Goal: Information Seeking & Learning: Learn about a topic

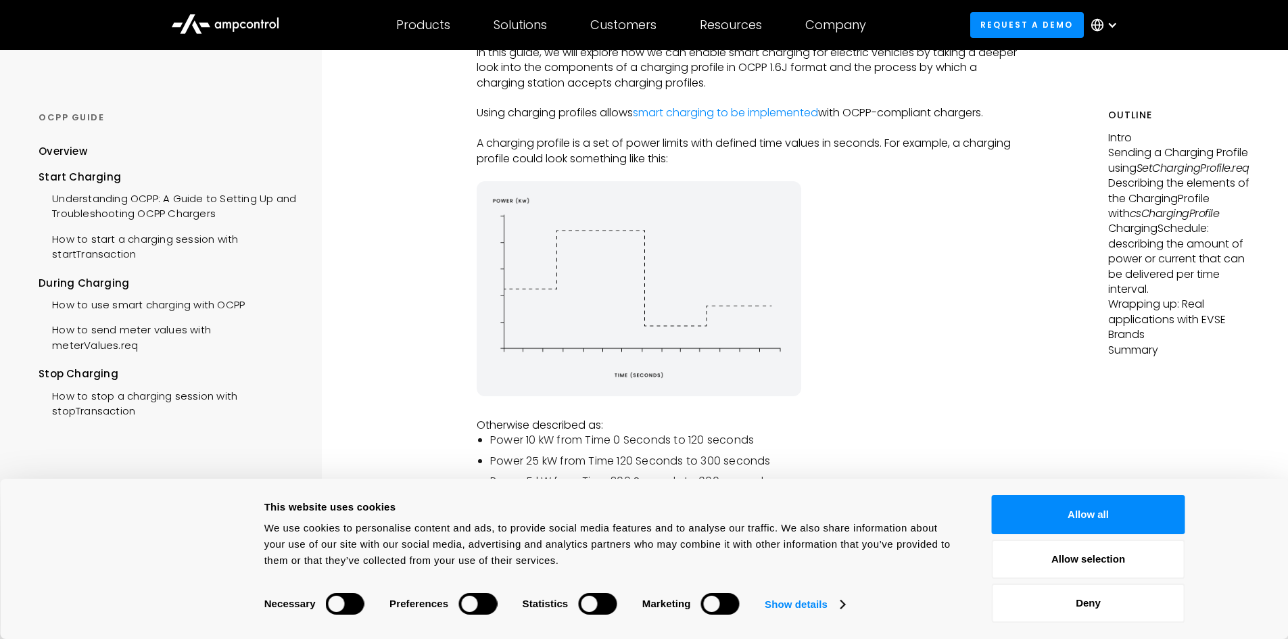
scroll to position [203, 0]
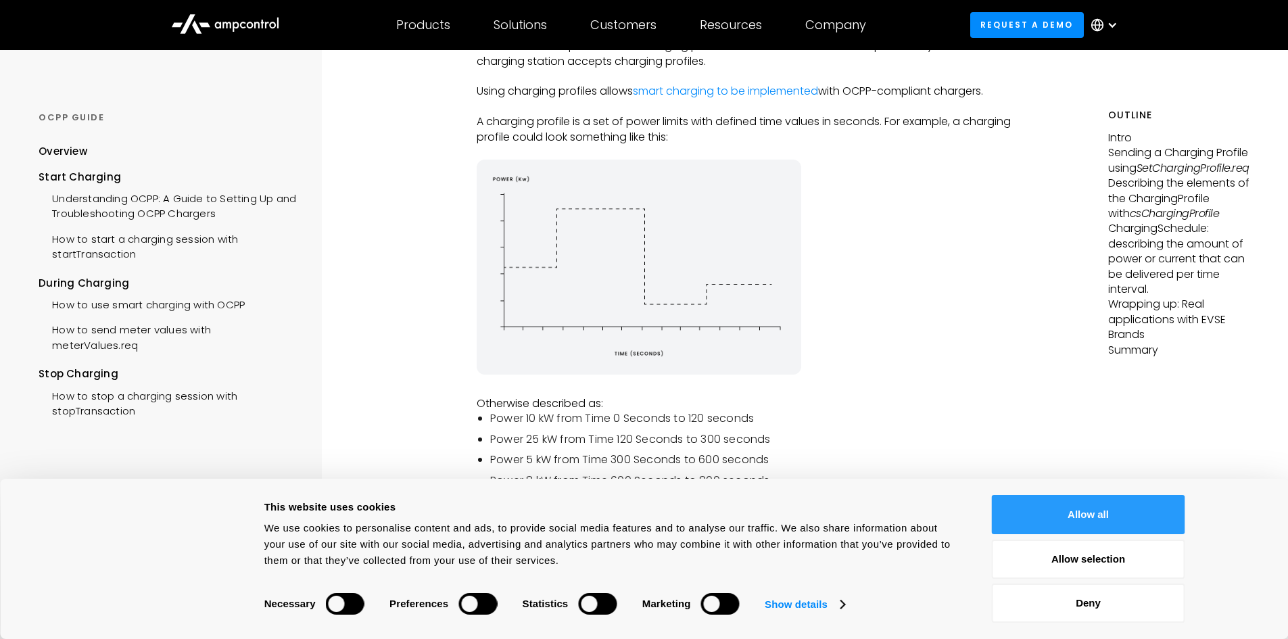
click at [1128, 511] on button "Allow all" at bounding box center [1088, 514] width 193 height 39
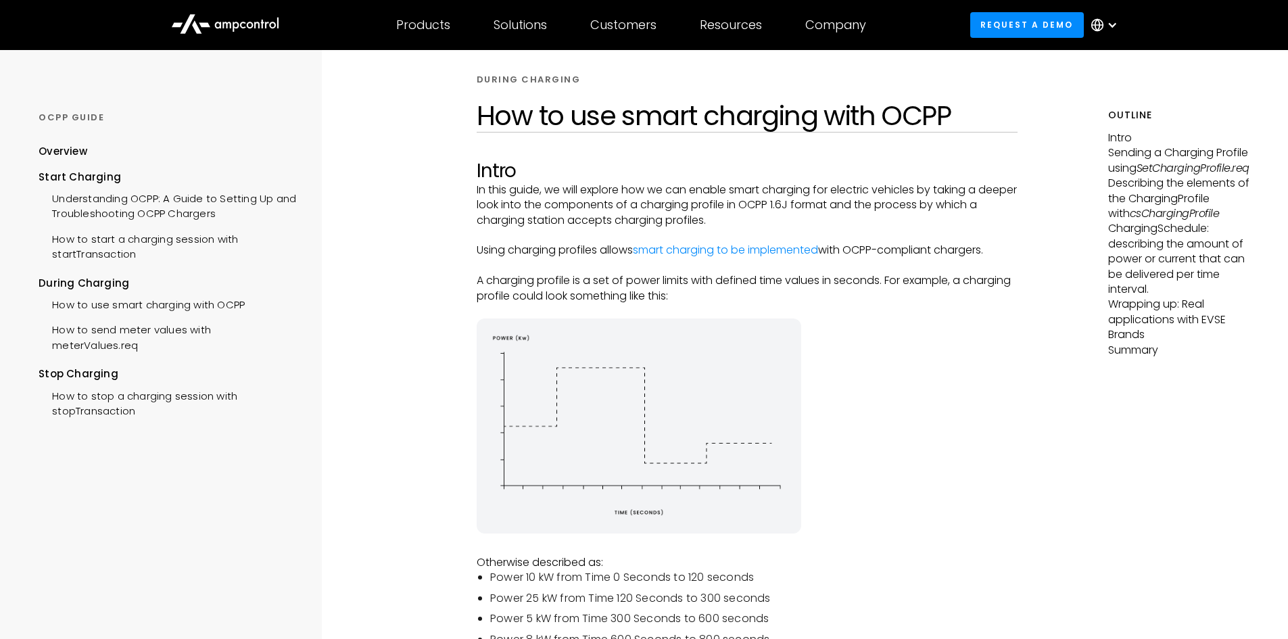
scroll to position [0, 0]
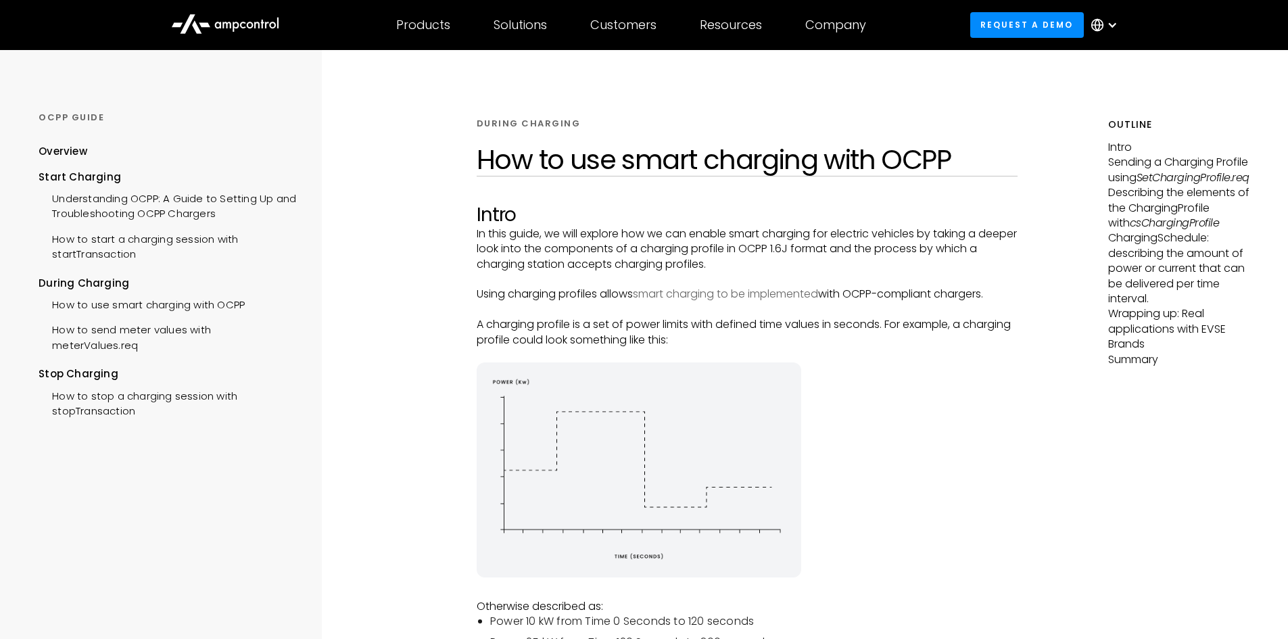
click at [785, 291] on link "smart charging to be implemented" at bounding box center [725, 294] width 185 height 16
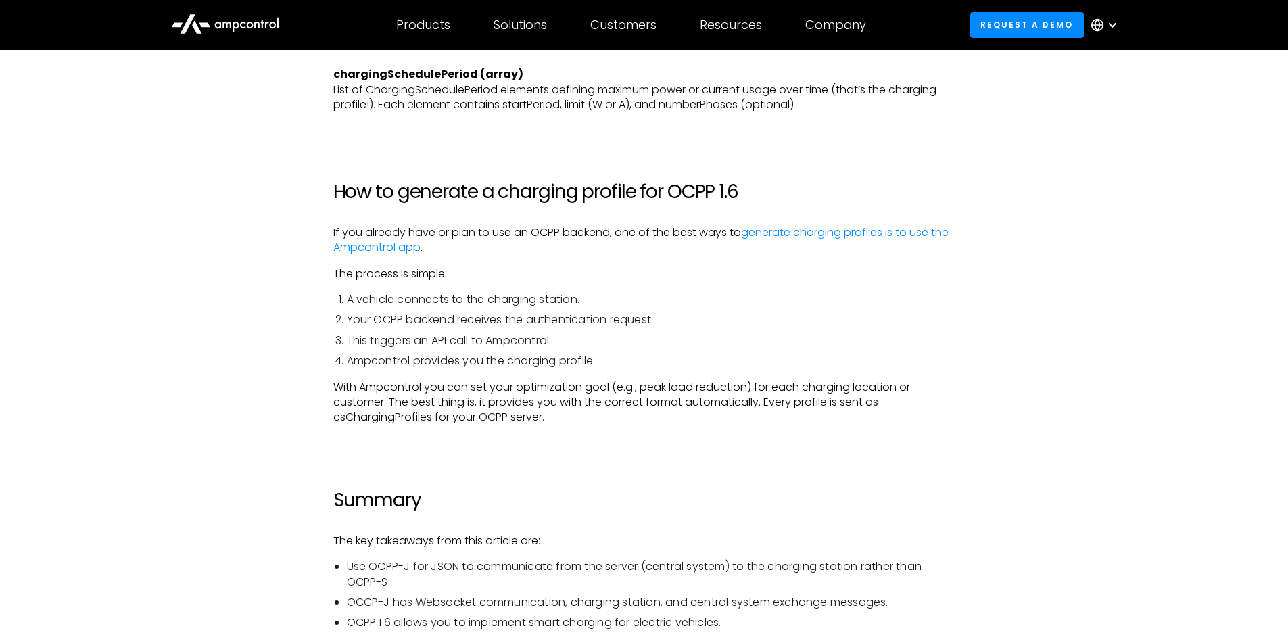
scroll to position [4125, 0]
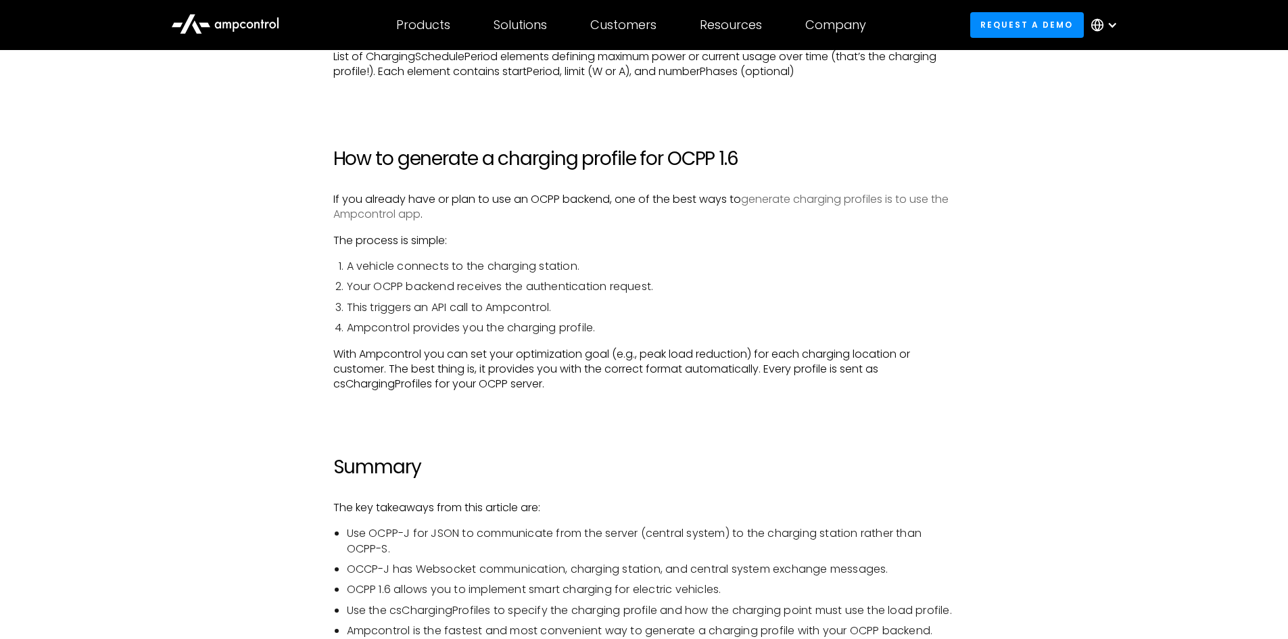
click at [911, 201] on link "generate charging profiles is to use the Ampcontrol app" at bounding box center [640, 206] width 615 height 30
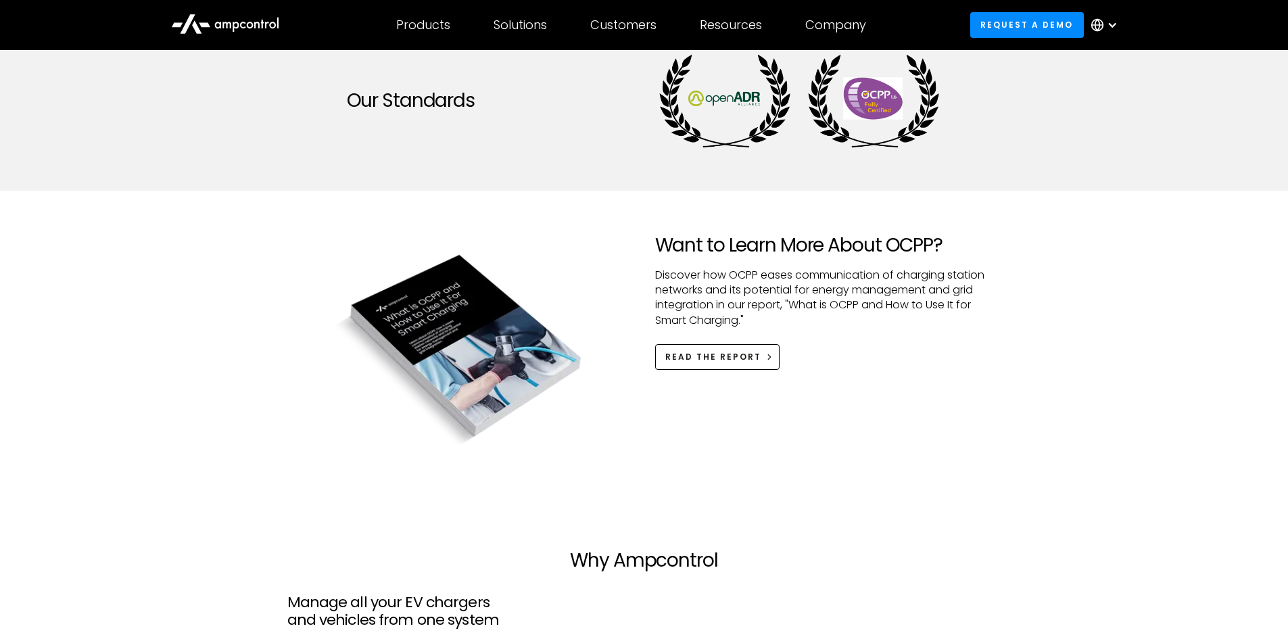
scroll to position [1555, 0]
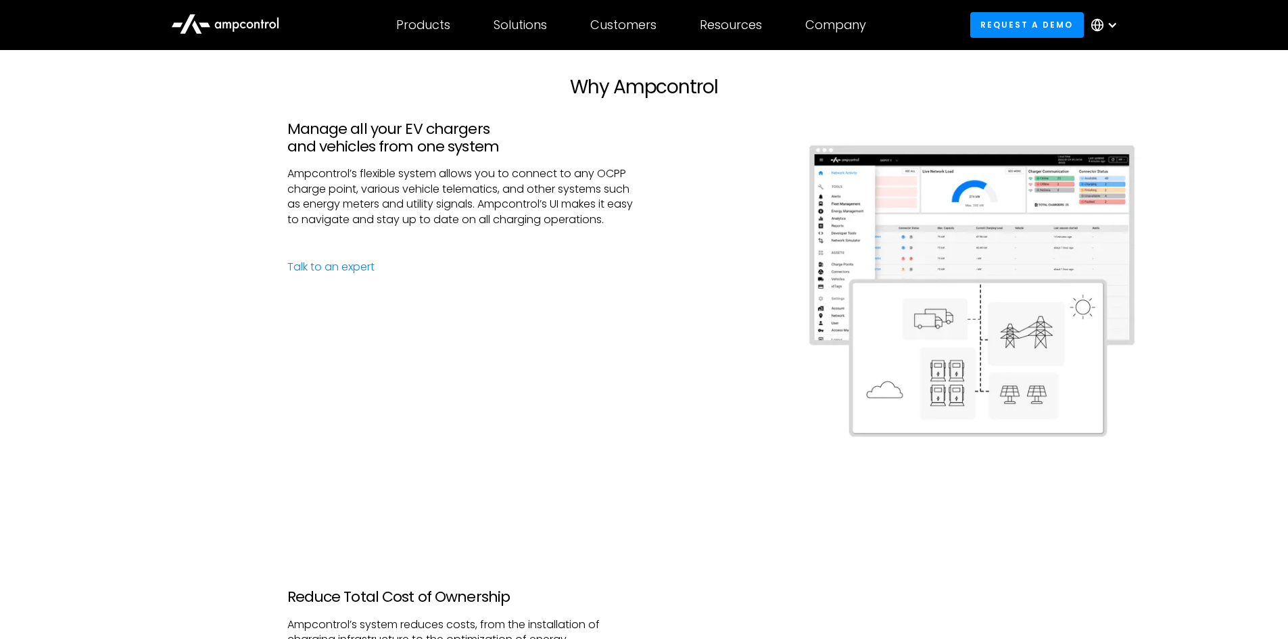
drag, startPoint x: 0, startPoint y: 0, endPoint x: 900, endPoint y: 303, distance: 949.6
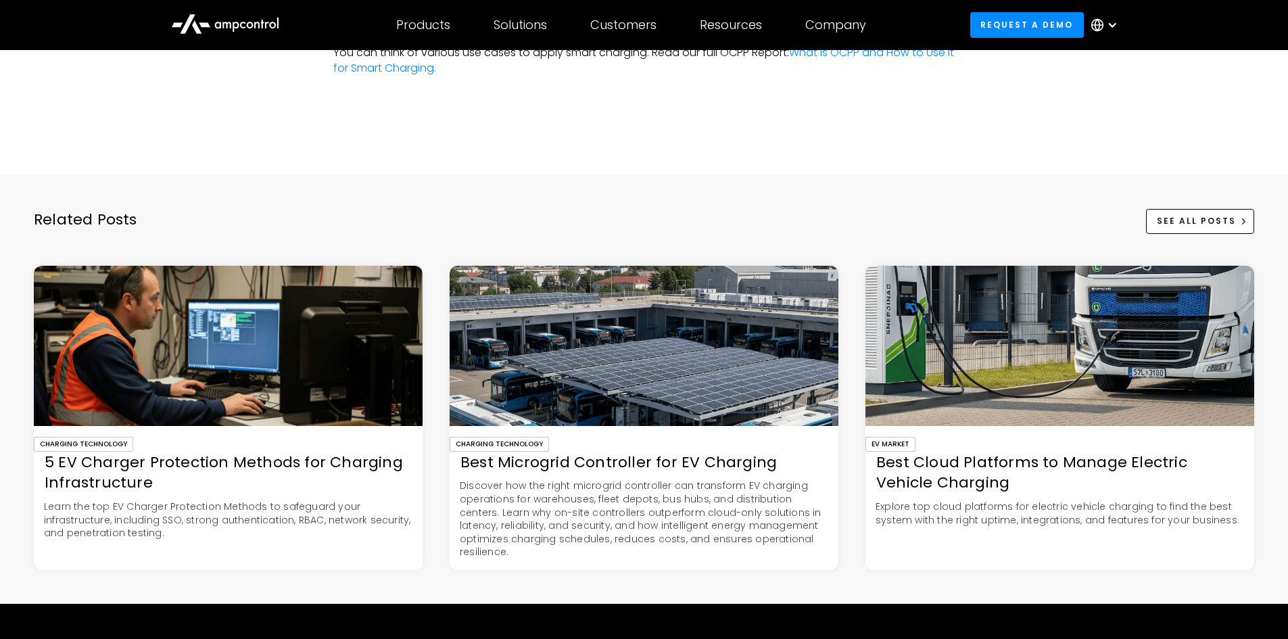
scroll to position [3989, 0]
